Goal: Transaction & Acquisition: Purchase product/service

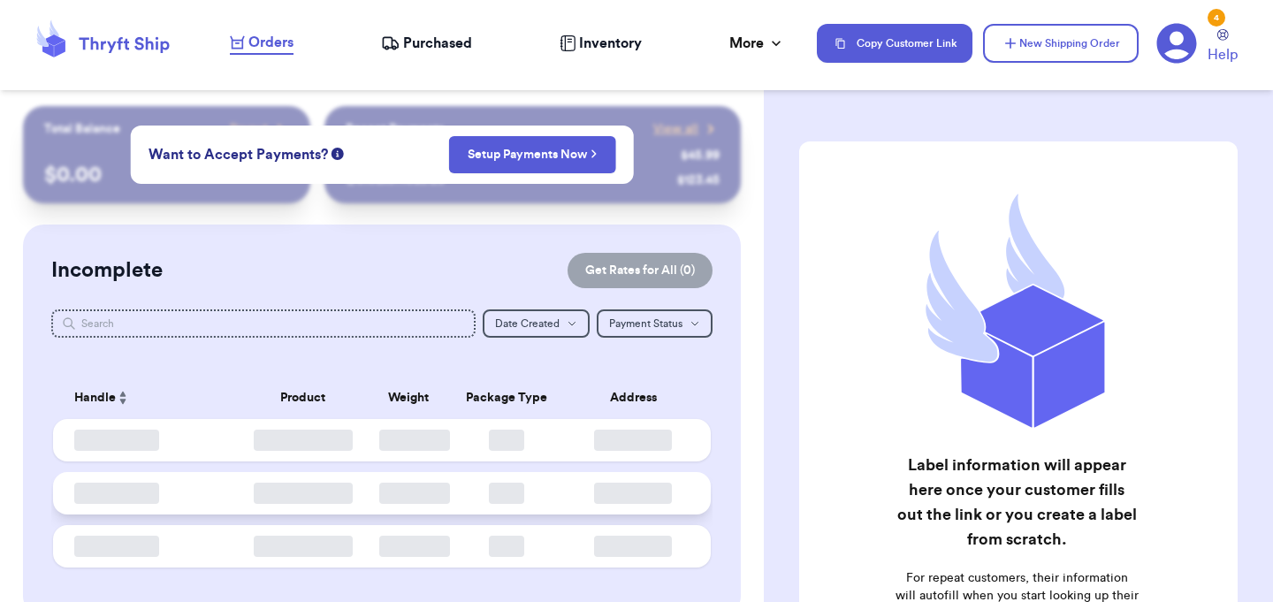
checkbox input "false"
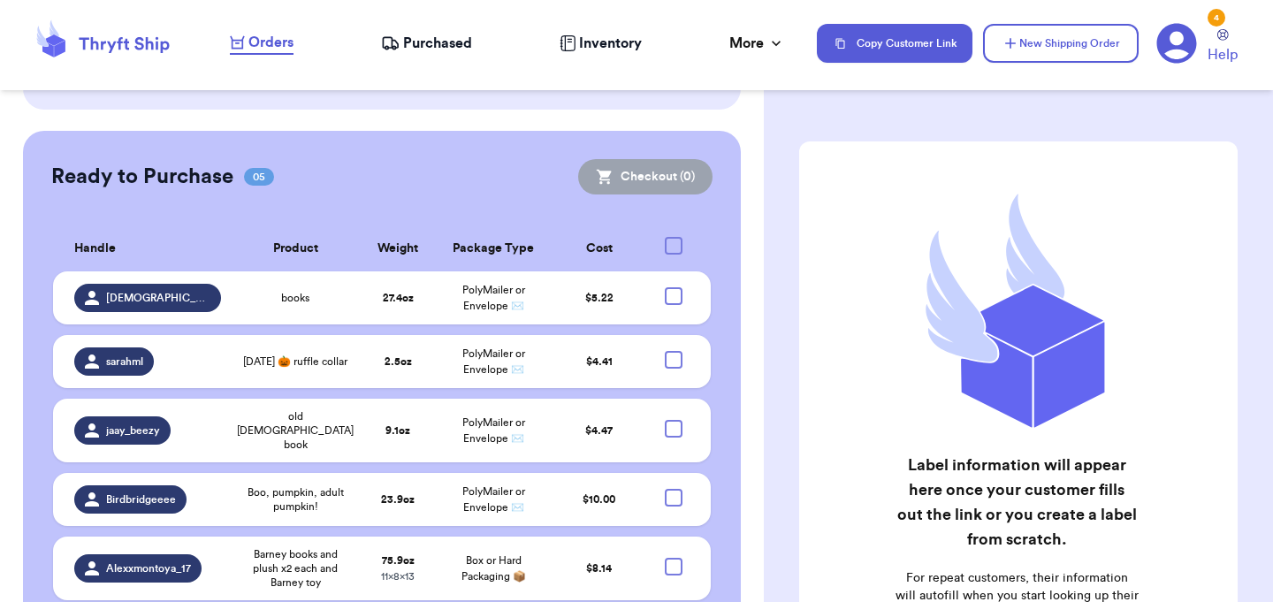
scroll to position [562, 0]
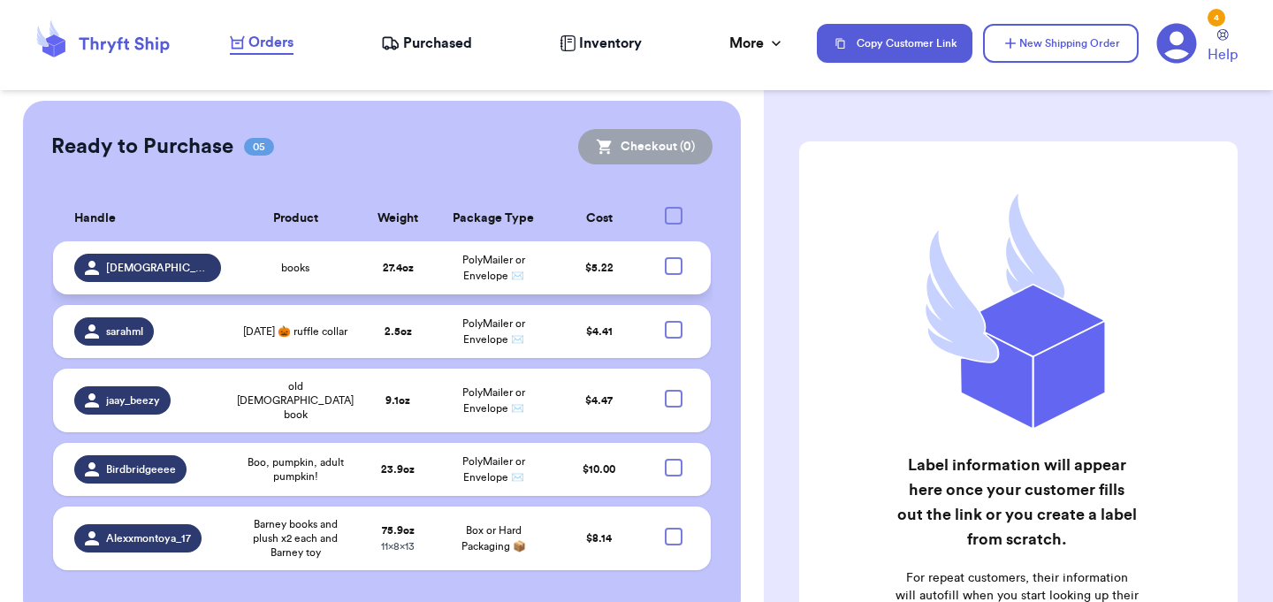
click at [671, 257] on div at bounding box center [674, 266] width 18 height 18
click at [673, 256] on input "checkbox" at bounding box center [673, 256] width 1 height 1
checkbox input "true"
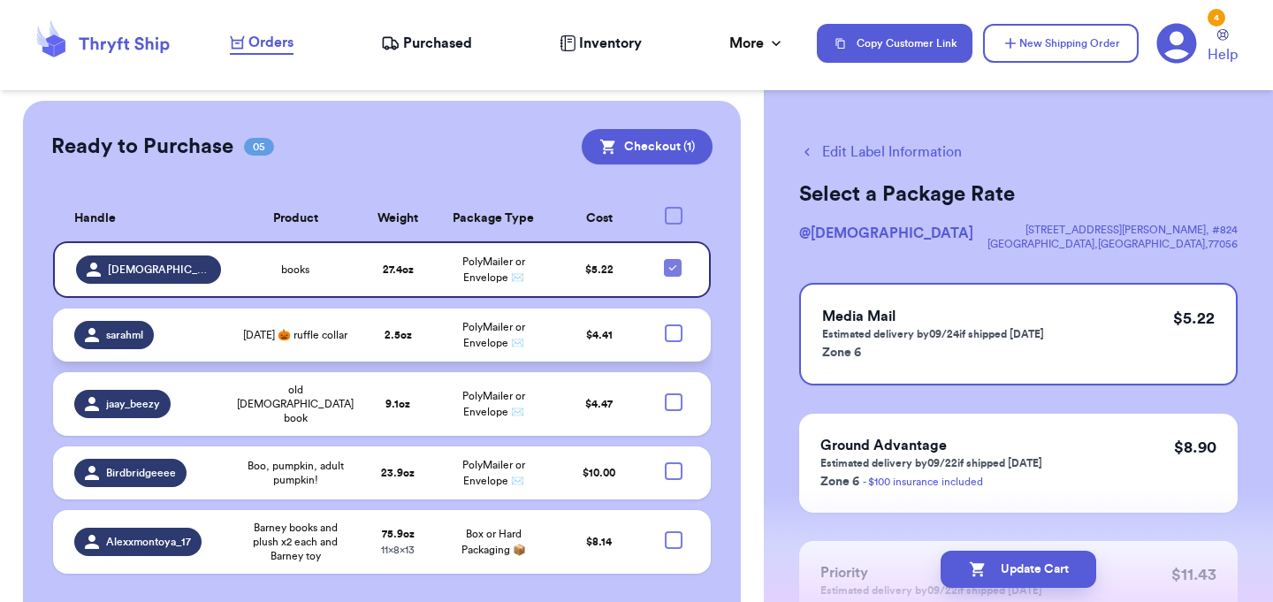
click at [676, 325] on div at bounding box center [674, 334] width 18 height 18
click at [674, 324] on input "checkbox" at bounding box center [673, 324] width 1 height 1
checkbox input "true"
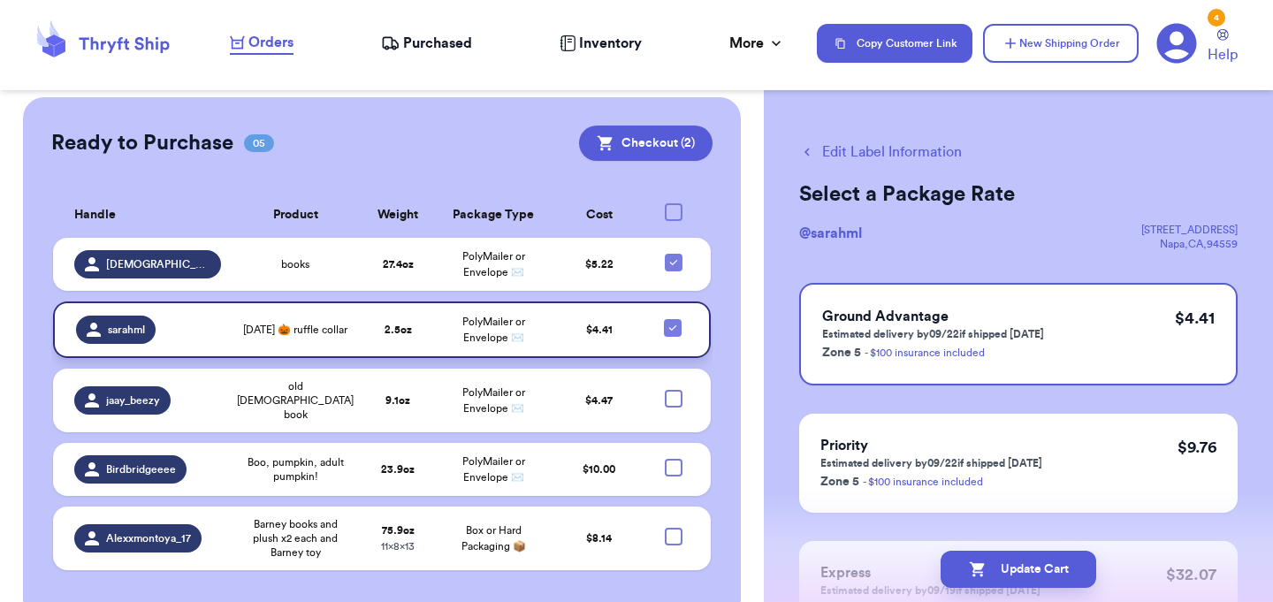
scroll to position [564, 0]
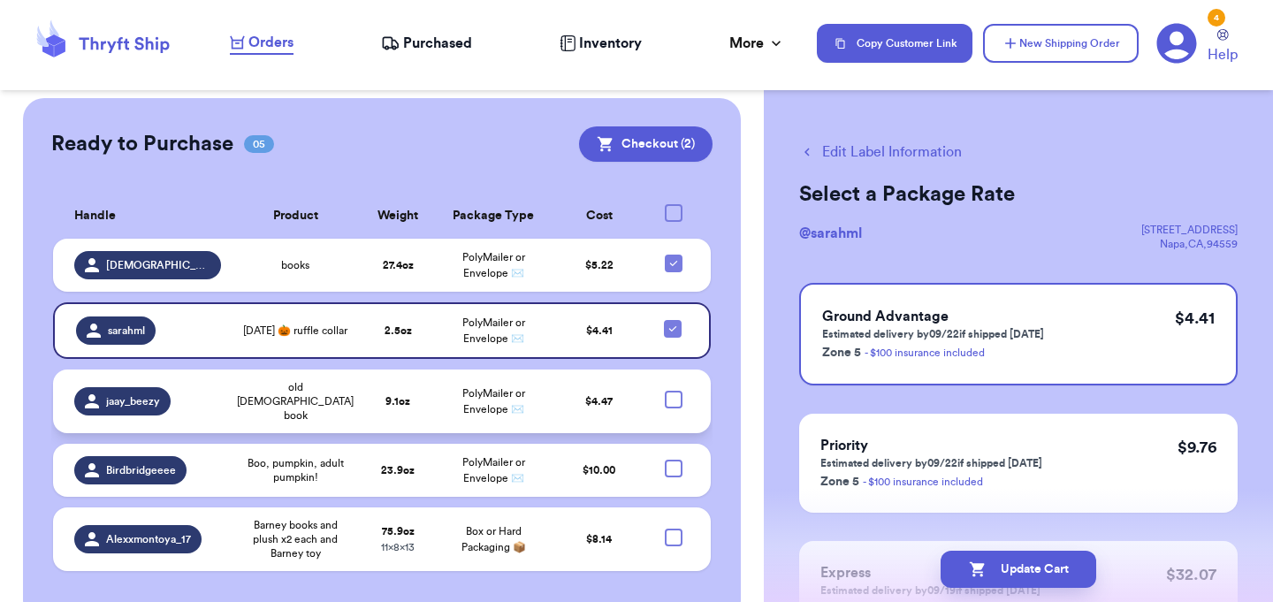
click at [676, 391] on div at bounding box center [674, 400] width 18 height 18
click at [674, 390] on input "checkbox" at bounding box center [673, 390] width 1 height 1
checkbox input "true"
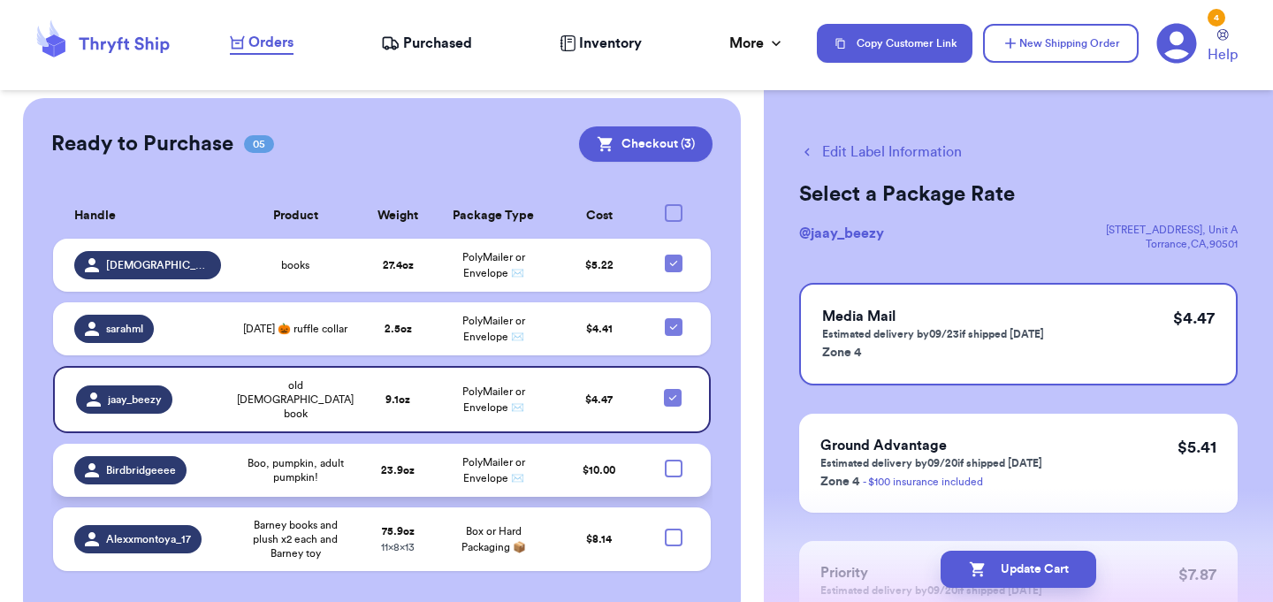
click at [669, 460] on div at bounding box center [674, 469] width 18 height 18
click at [673, 459] on input "checkbox" at bounding box center [673, 459] width 1 height 1
checkbox input "true"
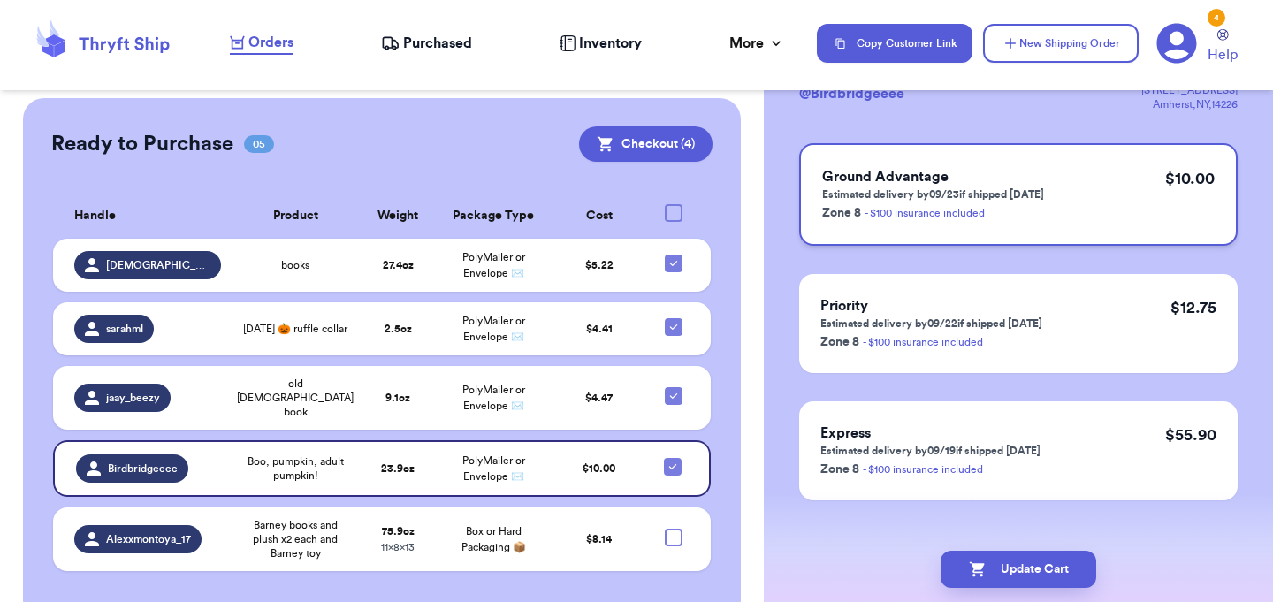
scroll to position [162, 0]
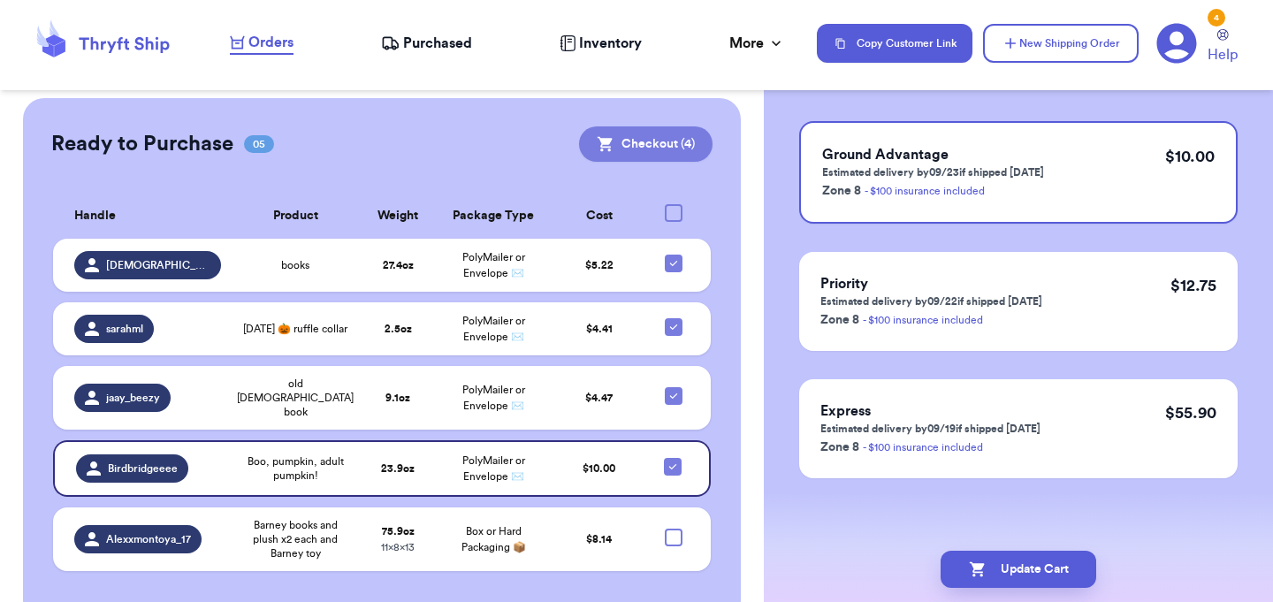
click at [620, 126] on button "Checkout ( 4 )" at bounding box center [646, 143] width 134 height 35
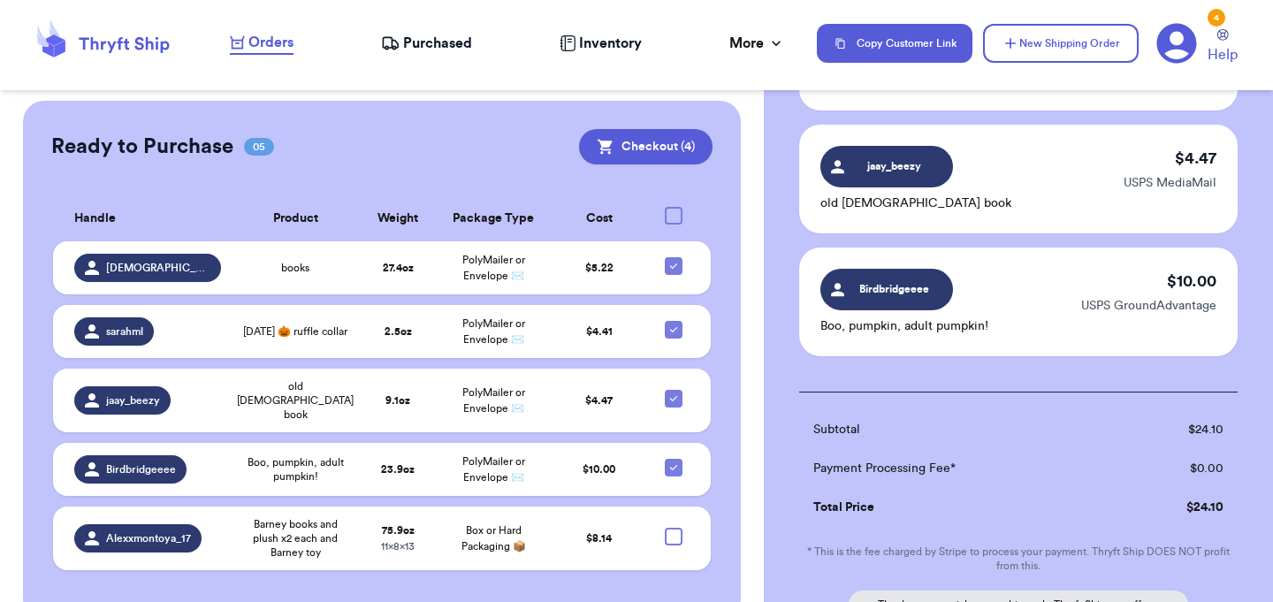
scroll to position [575, 0]
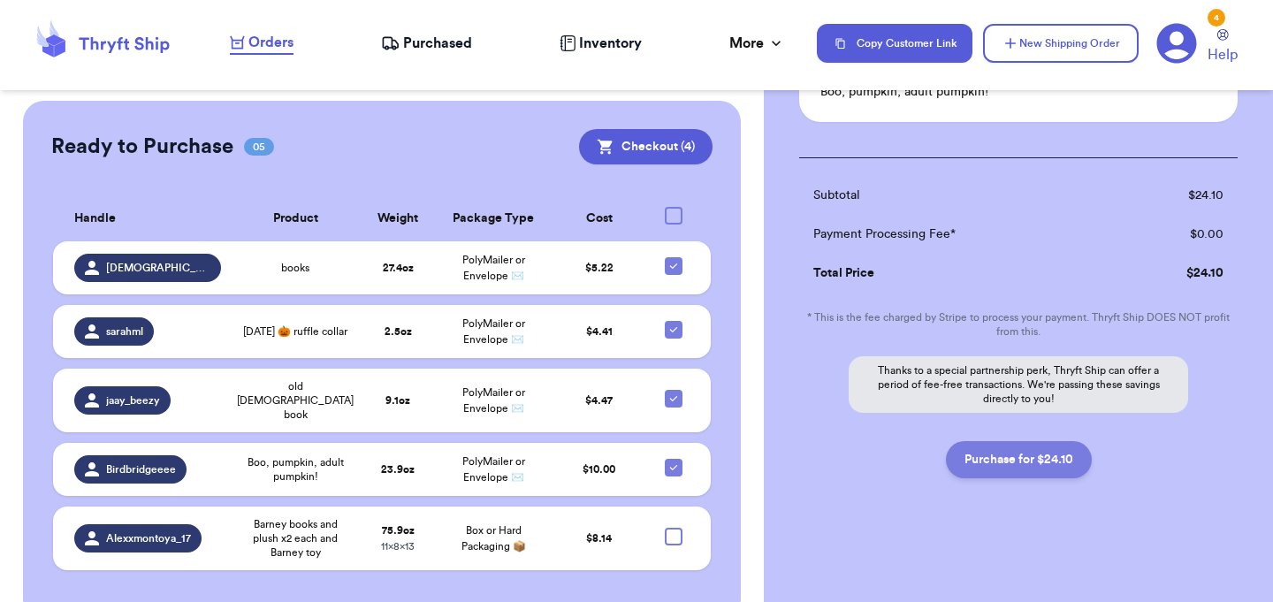
click at [995, 463] on button "Purchase for $24.10" at bounding box center [1019, 459] width 146 height 37
checkbox input "false"
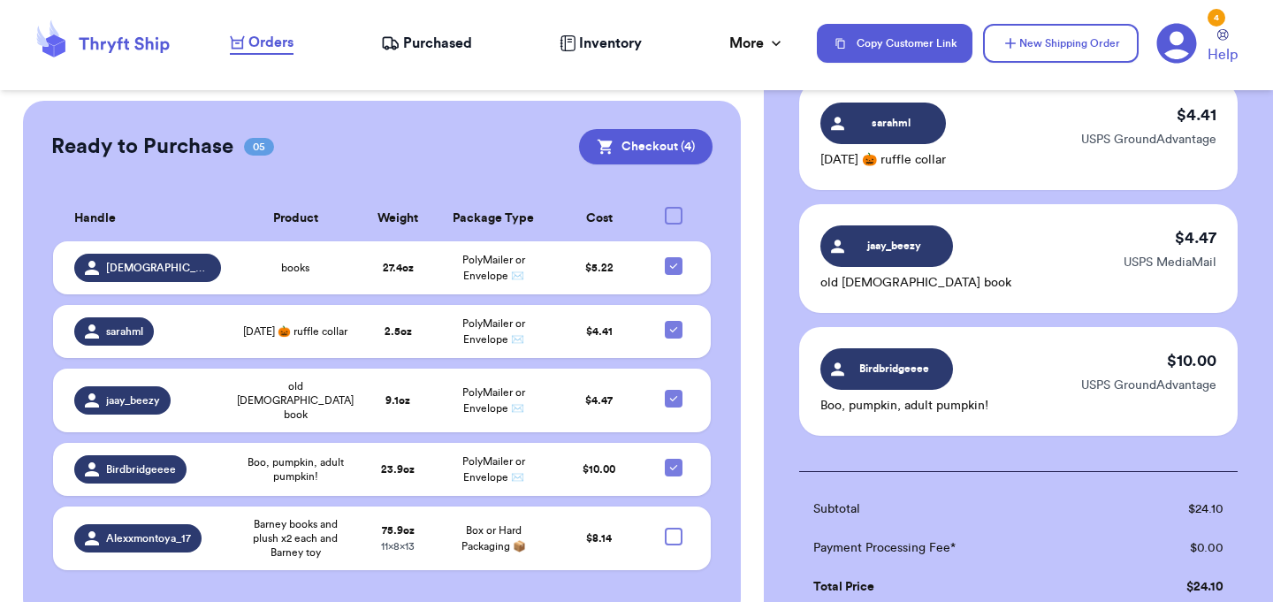
scroll to position [307, 0]
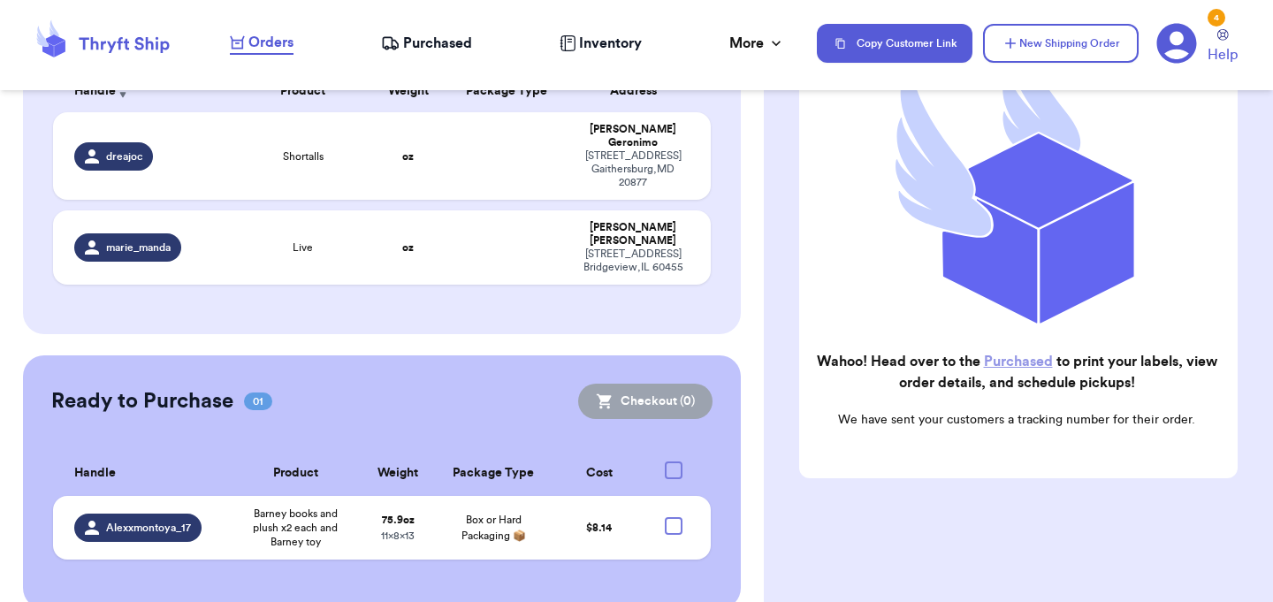
click at [1020, 361] on link "Purchased" at bounding box center [1018, 362] width 69 height 14
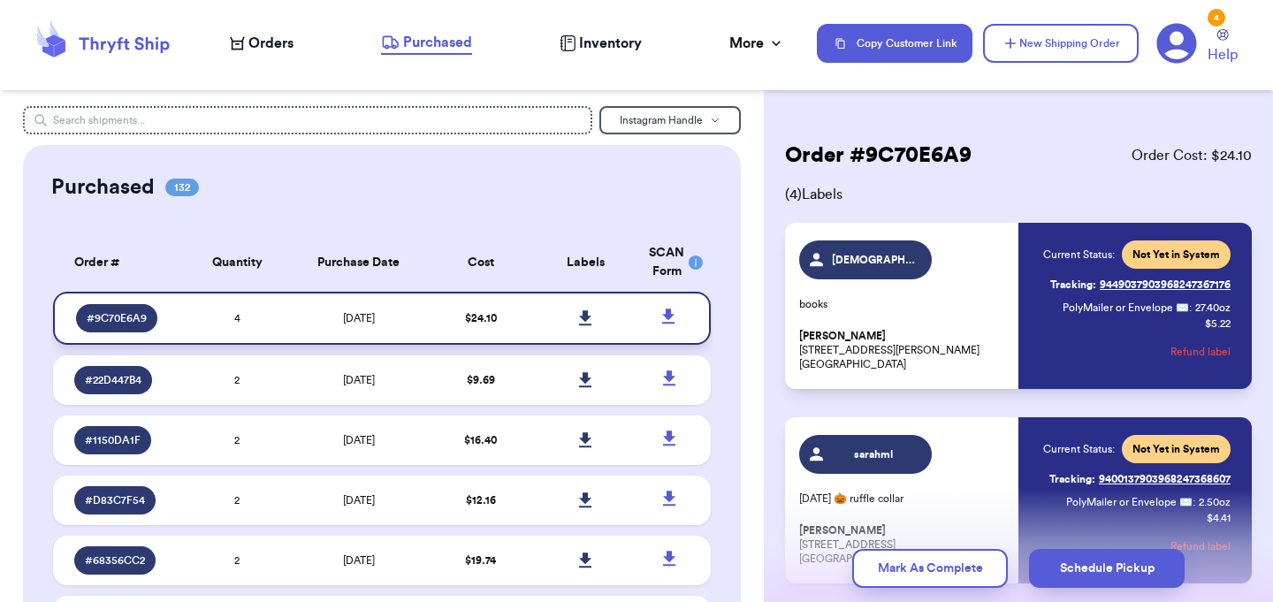
click at [585, 318] on icon at bounding box center [585, 317] width 12 height 15
